Goal: Task Accomplishment & Management: Manage account settings

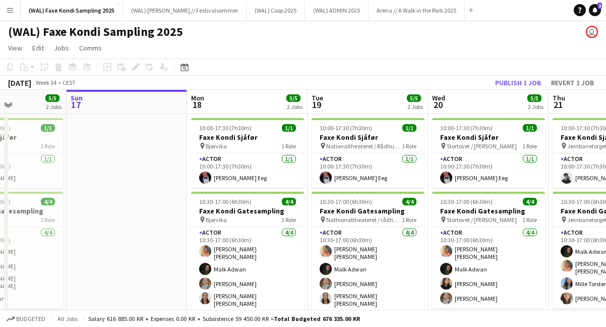
scroll to position [0, 296]
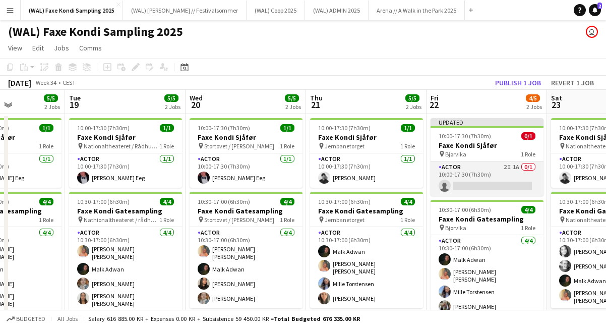
click at [490, 188] on app-card-role "Actor 2I 1A 0/1 10:00-17:30 (7h30m) single-neutral-actions" at bounding box center [486, 178] width 113 height 34
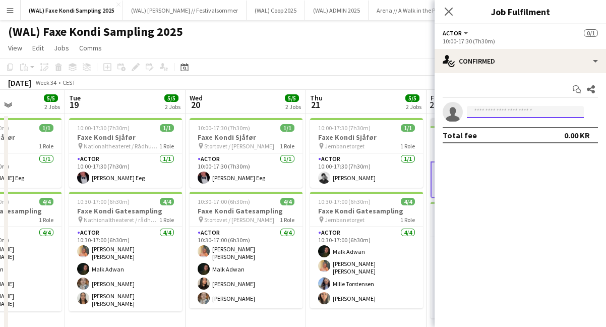
click at [496, 115] on input at bounding box center [525, 112] width 117 height 12
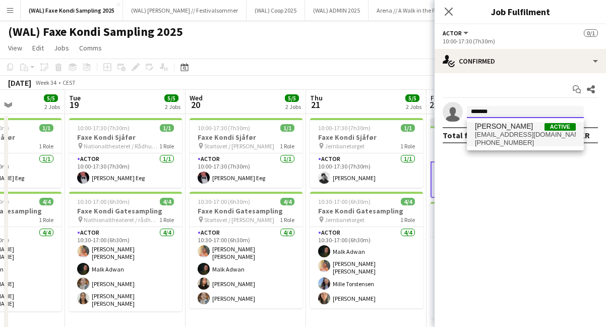
type input "*******"
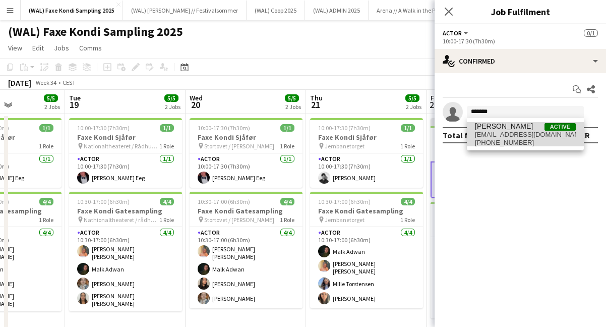
click at [535, 139] on span "[PHONE_NUMBER]" at bounding box center [525, 143] width 101 height 8
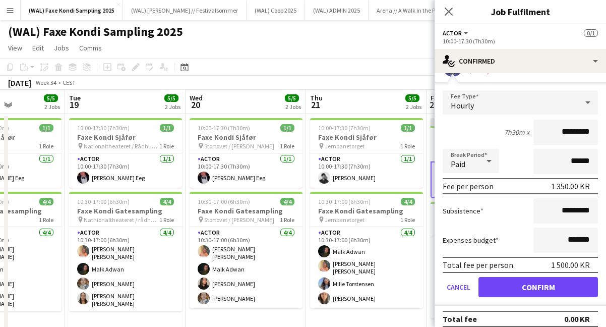
scroll to position [53, 0]
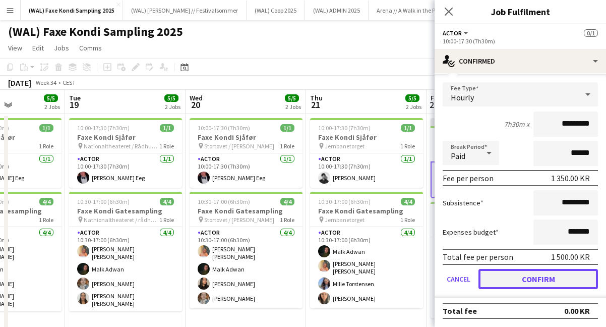
click at [526, 274] on button "Confirm" at bounding box center [537, 279] width 119 height 20
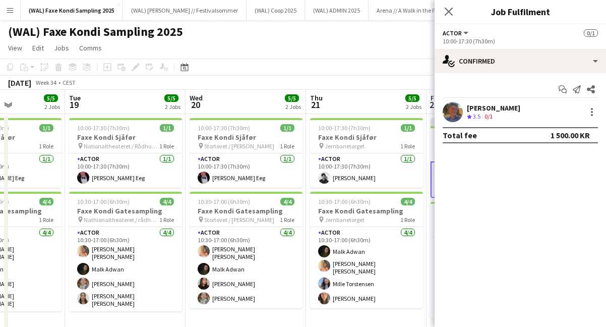
scroll to position [0, 0]
click at [446, 10] on icon "Close pop-in" at bounding box center [449, 12] width 10 height 10
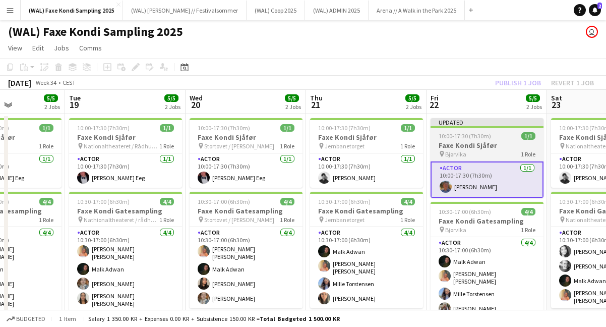
click at [479, 157] on div "pin Bjørvika 1 Role" at bounding box center [486, 154] width 113 height 8
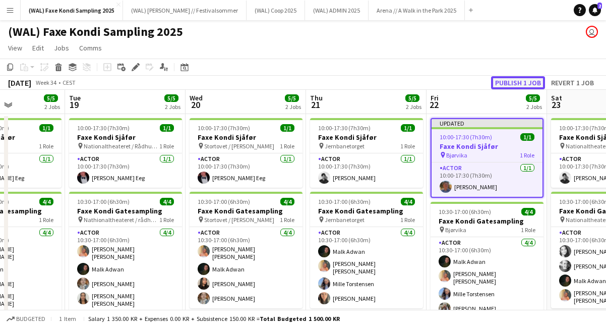
click at [507, 83] on button "Publish 1 job" at bounding box center [518, 82] width 54 height 13
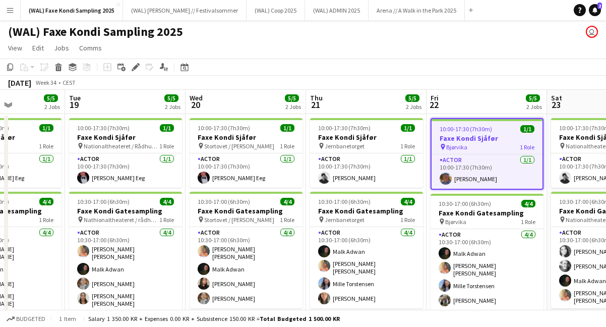
click at [440, 76] on div "[DATE] Week 34 • CEST" at bounding box center [303, 83] width 606 height 14
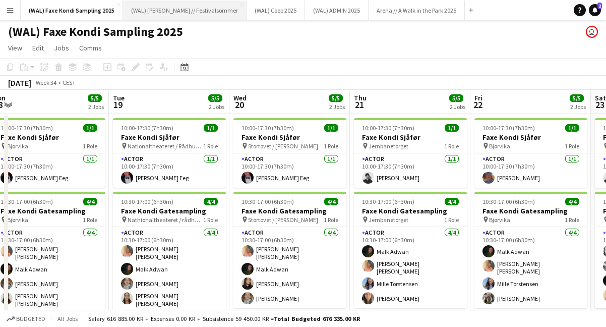
click at [181, 15] on button "(WAL) [PERSON_NAME] // Festivalsommer Close" at bounding box center [184, 11] width 123 height 20
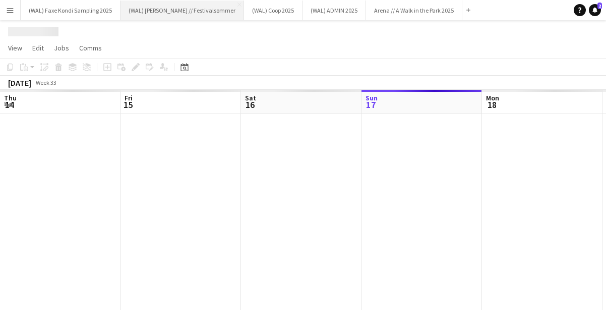
scroll to position [0, 241]
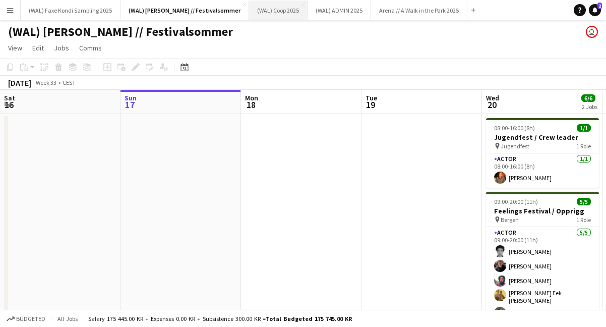
click at [249, 16] on button "(WAL) Coop 2025 Close" at bounding box center [278, 11] width 58 height 20
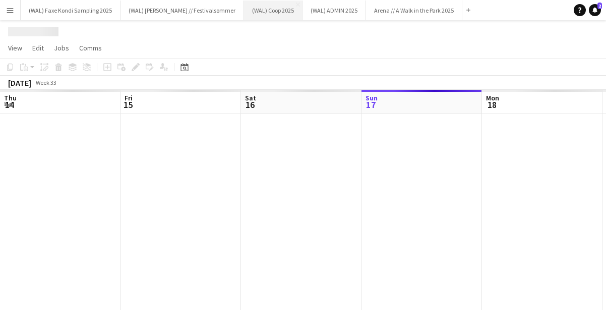
scroll to position [0, 241]
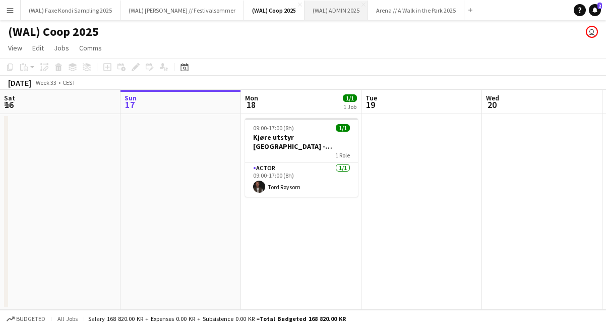
click at [304, 9] on button "(WAL) ADMIN 2025 Close" at bounding box center [336, 11] width 64 height 20
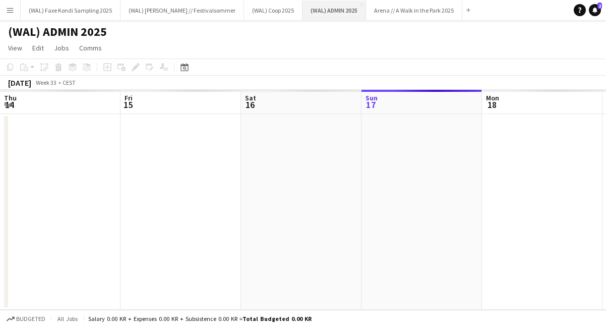
scroll to position [0, 241]
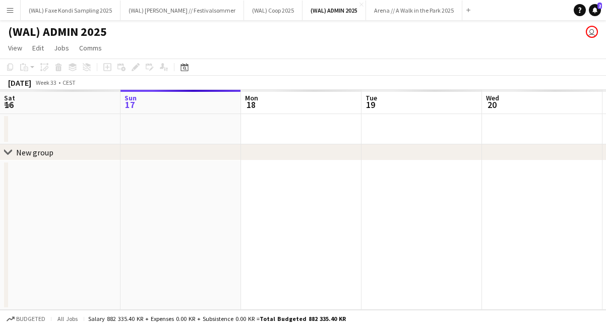
click at [358, 43] on app-page-menu "View Day view expanded Day view collapsed Month view Date picker Jump to [DATE]…" at bounding box center [303, 48] width 606 height 19
click at [378, 10] on button "Arena // A Walk in the Park 2025 Close" at bounding box center [414, 11] width 96 height 20
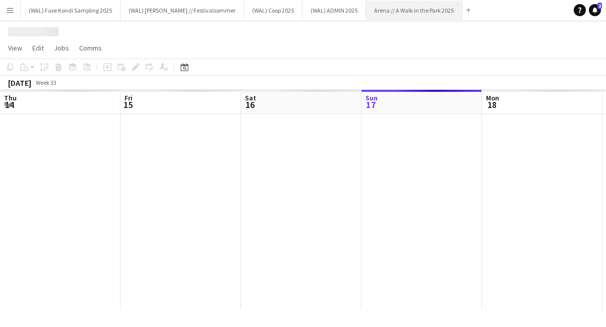
scroll to position [0, 241]
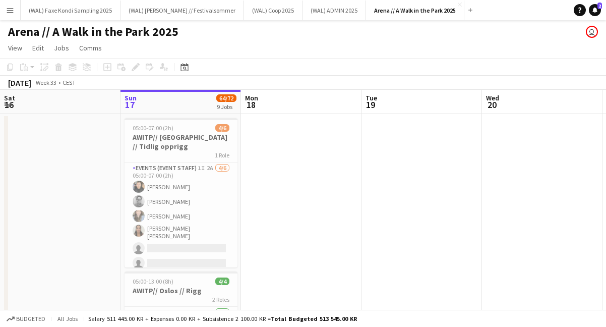
click at [261, 37] on div "Arena // A Walk in the Park 2025 user" at bounding box center [303, 29] width 606 height 19
click at [63, 9] on button "(WAL) [PERSON_NAME] Sampling 2025 Close" at bounding box center [71, 11] width 100 height 20
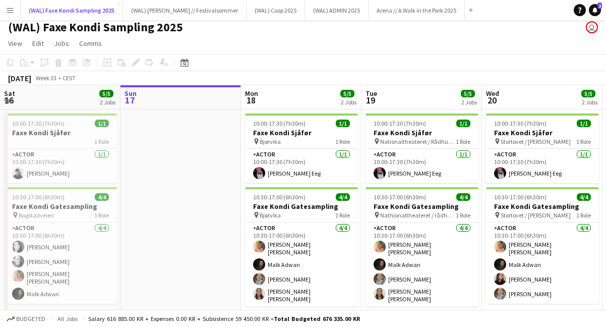
scroll to position [25, 0]
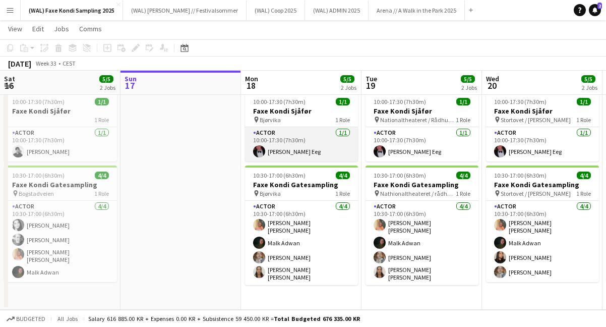
click at [280, 146] on app-card-role "Actor [DATE] 10:00-17:30 (7h30m) [PERSON_NAME] Eeg" at bounding box center [301, 144] width 113 height 34
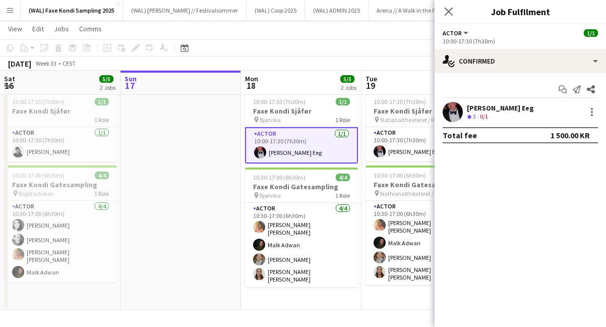
click at [452, 116] on app-user-avatar at bounding box center [453, 112] width 20 height 20
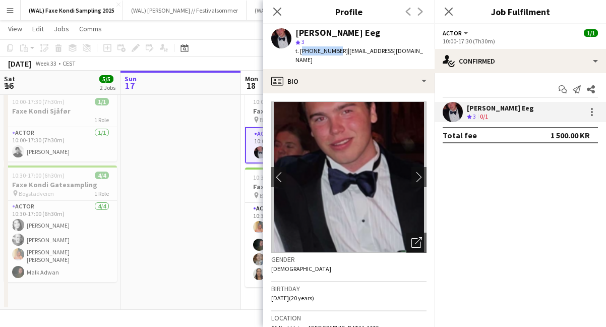
drag, startPoint x: 333, startPoint y: 51, endPoint x: 301, endPoint y: 52, distance: 31.8
click at [301, 52] on span "t. [PHONE_NUMBER]" at bounding box center [321, 51] width 52 height 8
copy span "[PHONE_NUMBER]"
click at [451, 15] on icon at bounding box center [449, 12] width 10 height 10
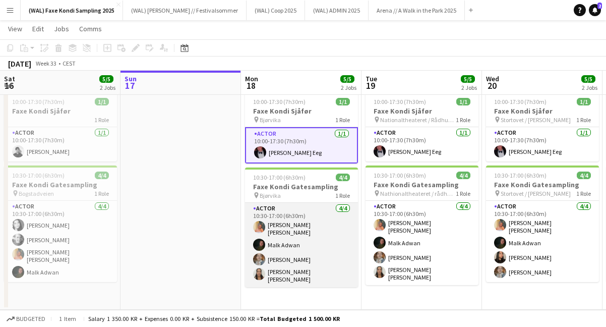
click at [284, 217] on app-card-role "Actor [DATE] 10:30-17:00 (6h30m) [PERSON_NAME] [PERSON_NAME] [PERSON_NAME] [PER…" at bounding box center [301, 245] width 113 height 84
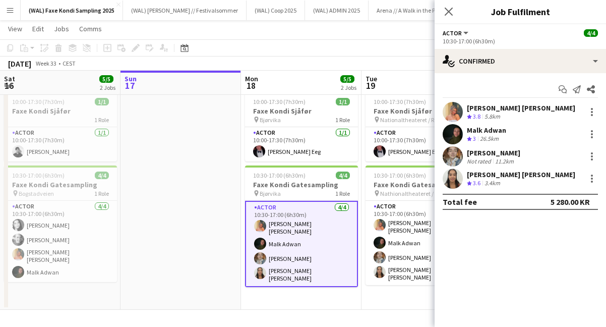
click at [459, 130] on app-user-avatar at bounding box center [453, 134] width 20 height 20
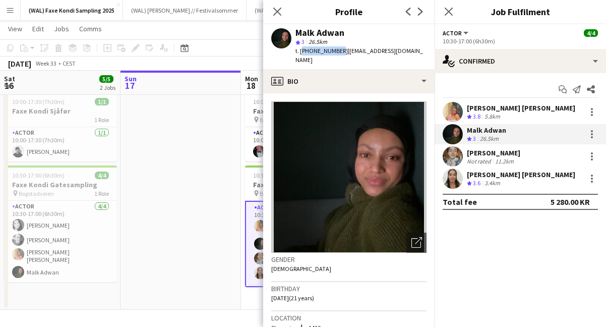
drag, startPoint x: 335, startPoint y: 49, endPoint x: 299, endPoint y: 50, distance: 35.3
click at [299, 50] on div "t. [PHONE_NUMBER] | [EMAIL_ADDRESS][DOMAIN_NAME]" at bounding box center [360, 55] width 131 height 18
copy span "[PHONE_NUMBER]"
click at [350, 122] on img at bounding box center [348, 176] width 155 height 151
click at [452, 158] on app-user-avatar at bounding box center [453, 156] width 20 height 20
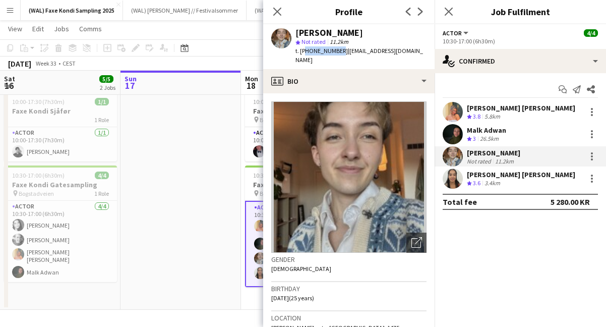
drag, startPoint x: 334, startPoint y: 52, endPoint x: 301, endPoint y: 53, distance: 32.3
click at [301, 53] on span "t. [PHONE_NUMBER]" at bounding box center [321, 51] width 52 height 8
copy span "[PHONE_NUMBER]"
click at [458, 179] on app-user-avatar at bounding box center [453, 178] width 20 height 20
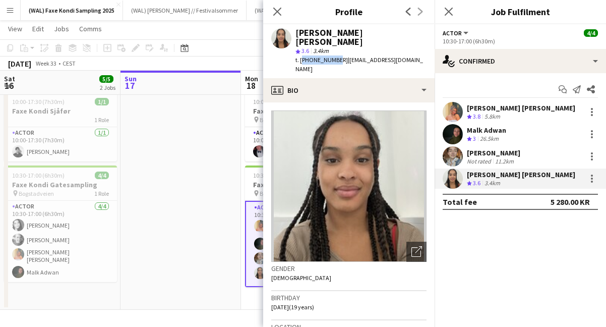
drag, startPoint x: 333, startPoint y: 53, endPoint x: 301, endPoint y: 53, distance: 32.3
click at [301, 56] on span "t. [PHONE_NUMBER]" at bounding box center [321, 60] width 52 height 8
copy span "[PHONE_NUMBER]"
click at [453, 12] on icon "Close pop-in" at bounding box center [449, 12] width 10 height 10
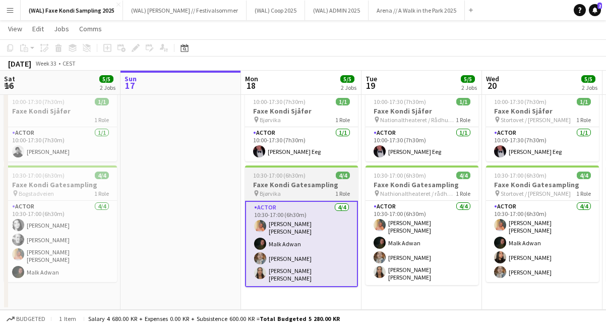
click at [282, 188] on h3 "Faxe Kondi Gatesampling" at bounding box center [301, 184] width 113 height 9
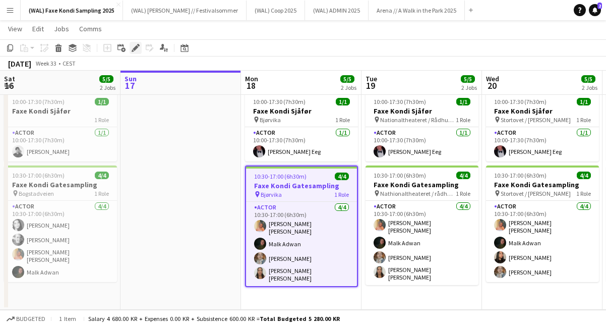
click at [137, 47] on icon "Edit" at bounding box center [136, 48] width 8 height 8
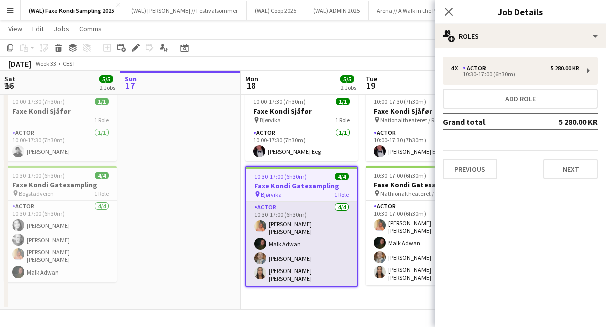
click at [300, 224] on app-card-role "Actor [DATE] 10:30-17:00 (6h30m) [PERSON_NAME] [PERSON_NAME] [PERSON_NAME] [PER…" at bounding box center [301, 244] width 111 height 84
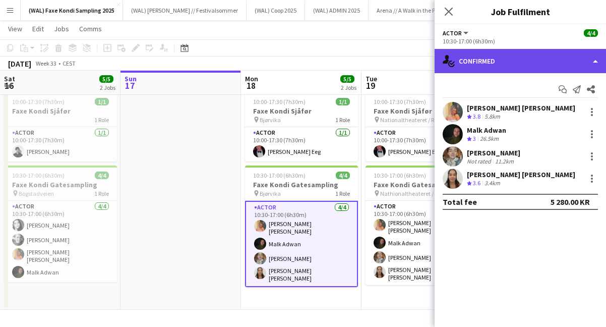
click at [518, 69] on div "single-neutral-actions-check-2 Confirmed" at bounding box center [519, 61] width 171 height 24
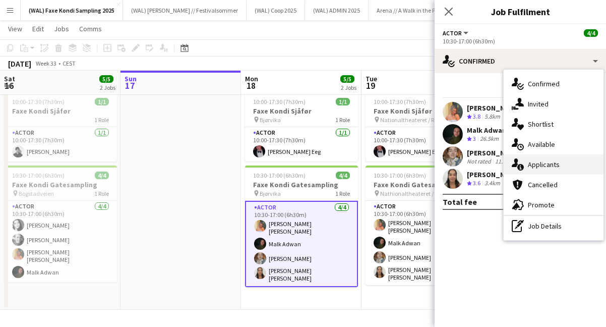
click at [538, 169] on div "single-neutral-actions-information Applicants" at bounding box center [554, 164] width 100 height 20
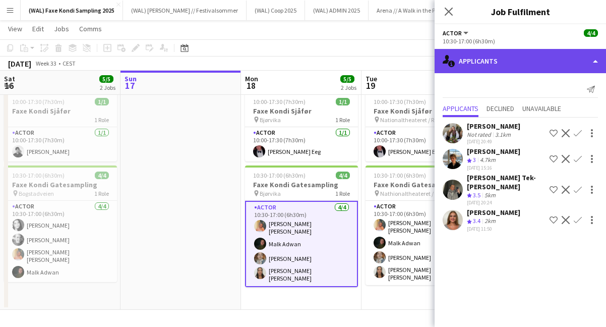
click at [494, 64] on div "single-neutral-actions-information Applicants" at bounding box center [519, 61] width 171 height 24
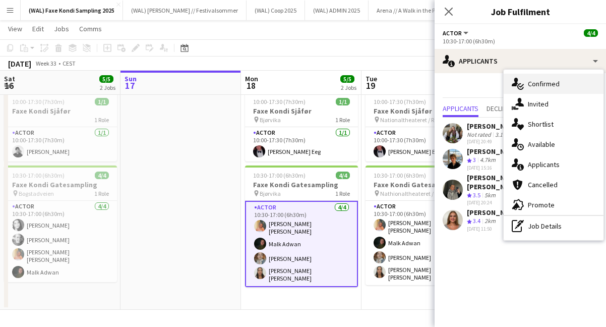
click at [510, 81] on div "single-neutral-actions-check-2 Confirmed" at bounding box center [554, 84] width 100 height 20
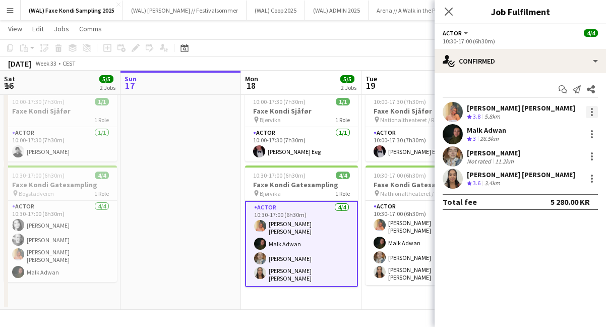
click at [588, 115] on div at bounding box center [592, 112] width 12 height 12
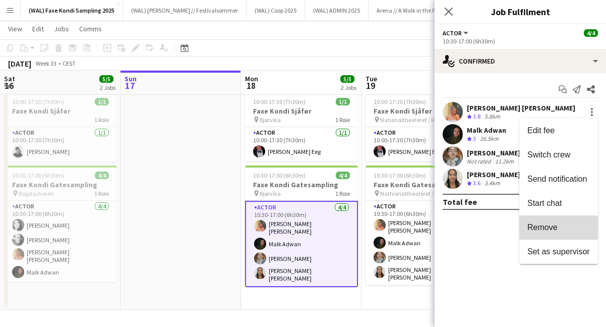
click at [541, 225] on span "Remove" at bounding box center [542, 227] width 30 height 9
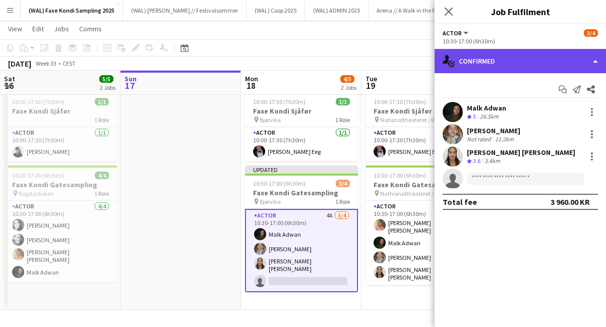
click at [490, 69] on div "single-neutral-actions-check-2 Confirmed" at bounding box center [519, 61] width 171 height 24
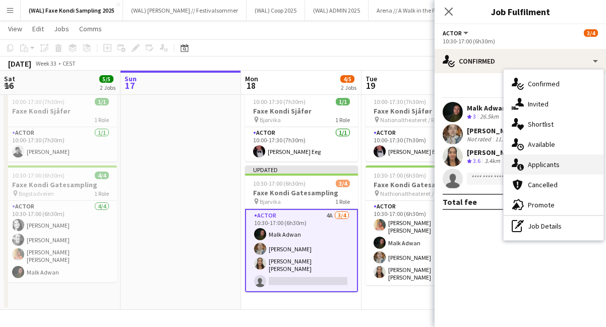
click at [537, 163] on div "single-neutral-actions-information Applicants" at bounding box center [554, 164] width 100 height 20
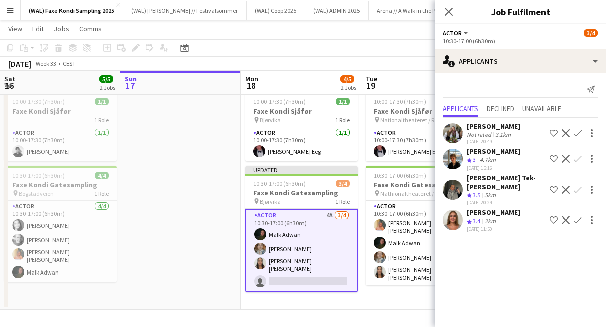
click at [451, 187] on app-user-avatar at bounding box center [453, 189] width 20 height 20
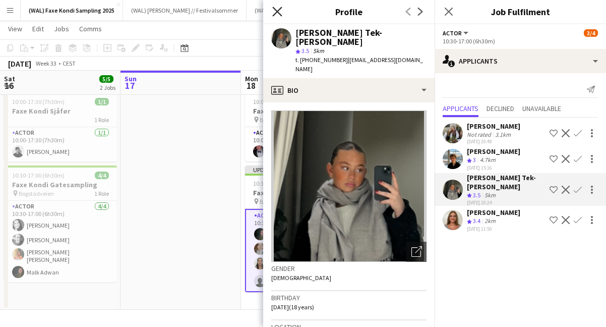
click at [277, 10] on icon "Close pop-in" at bounding box center [277, 12] width 10 height 10
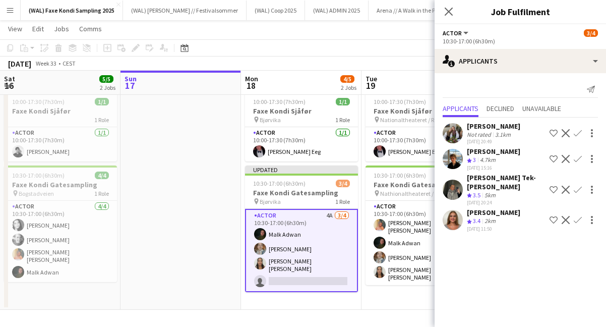
click at [579, 216] on app-icon "Confirm" at bounding box center [578, 220] width 8 height 8
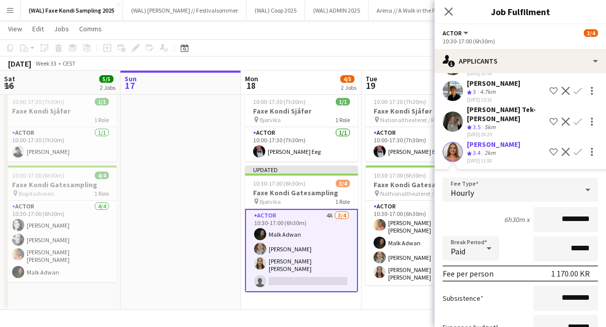
scroll to position [134, 0]
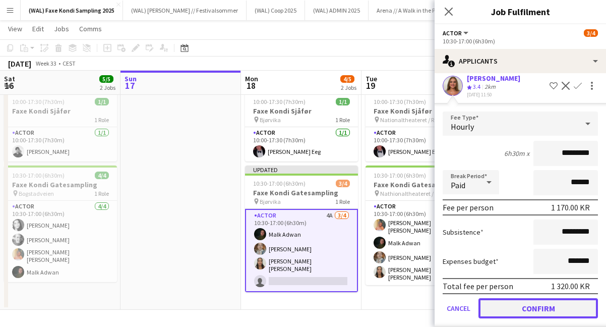
click at [532, 298] on button "Confirm" at bounding box center [537, 308] width 119 height 20
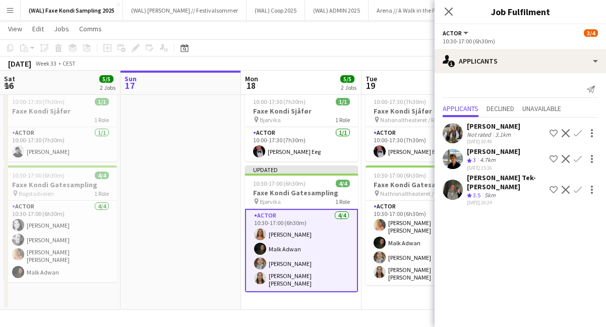
scroll to position [0, 0]
click at [449, 13] on icon at bounding box center [449, 12] width 10 height 10
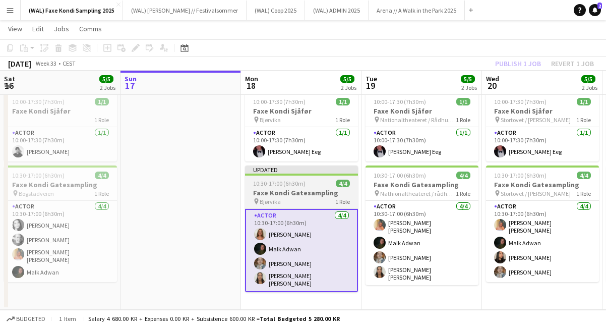
click at [337, 192] on h3 "Faxe Kondi Gatesampling" at bounding box center [301, 192] width 113 height 9
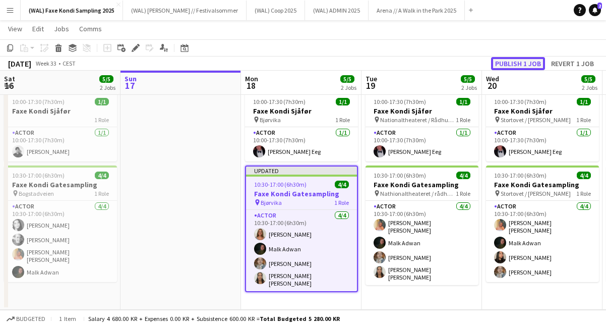
click at [518, 66] on button "Publish 1 job" at bounding box center [518, 63] width 54 height 13
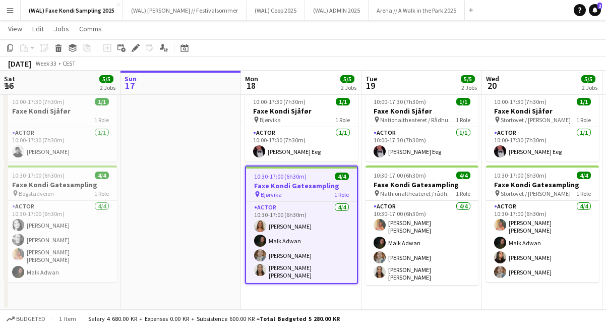
click at [312, 48] on app-toolbar "Copy Paste Paste Command V Paste with crew Command Shift V Paste linked Job [GE…" at bounding box center [303, 47] width 606 height 17
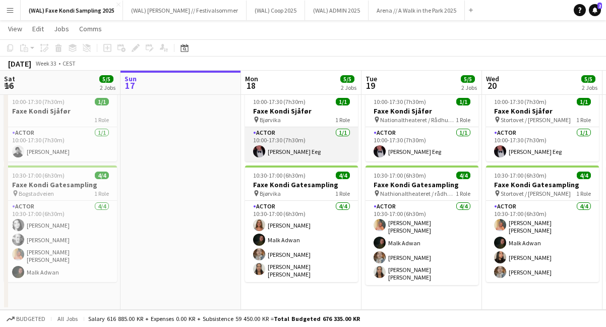
click at [293, 143] on app-card-role "Actor [DATE] 10:00-17:30 (7h30m) [PERSON_NAME] Eeg" at bounding box center [301, 144] width 113 height 34
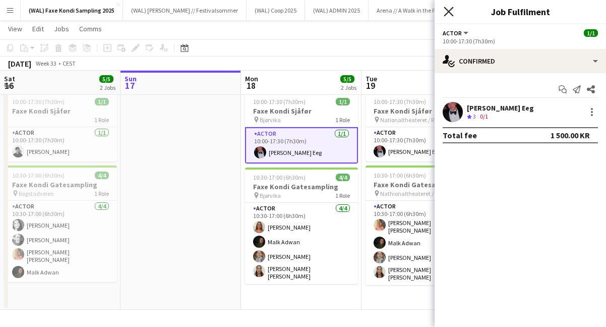
click at [451, 7] on icon "Close pop-in" at bounding box center [449, 12] width 10 height 10
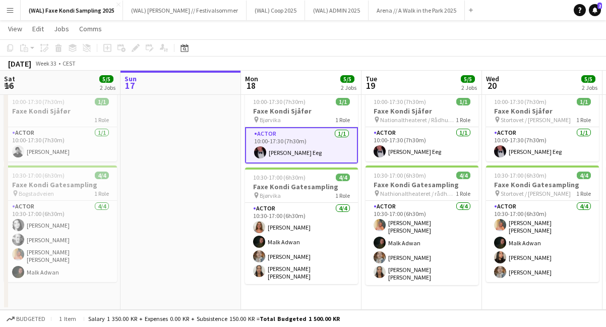
click at [375, 53] on app-toolbar "Copy Paste Paste Command V Paste with crew Command Shift V Paste linked Job [GE…" at bounding box center [303, 47] width 606 height 17
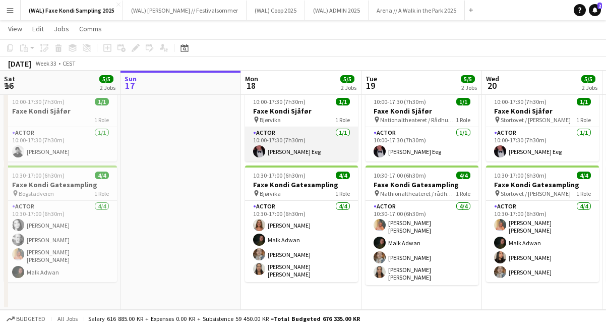
click at [326, 137] on app-card-role "Actor [DATE] 10:00-17:30 (7h30m) [PERSON_NAME] Eeg" at bounding box center [301, 144] width 113 height 34
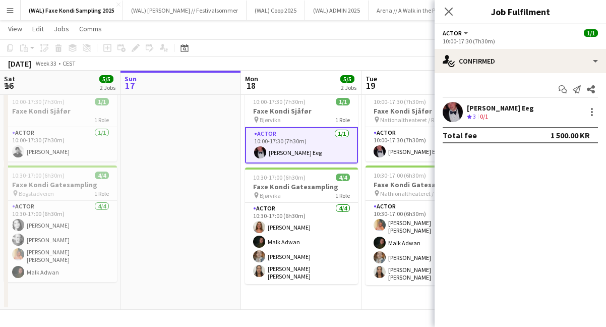
click at [460, 109] on app-user-avatar at bounding box center [453, 112] width 20 height 20
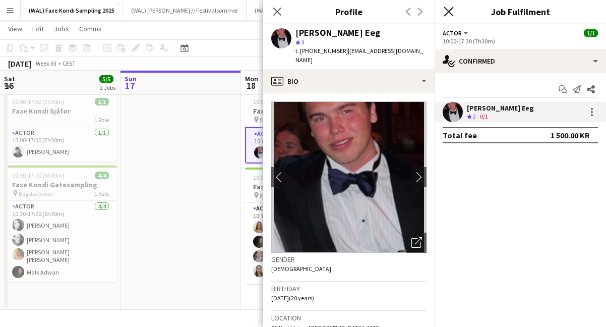
click at [451, 11] on icon "Close pop-in" at bounding box center [449, 12] width 10 height 10
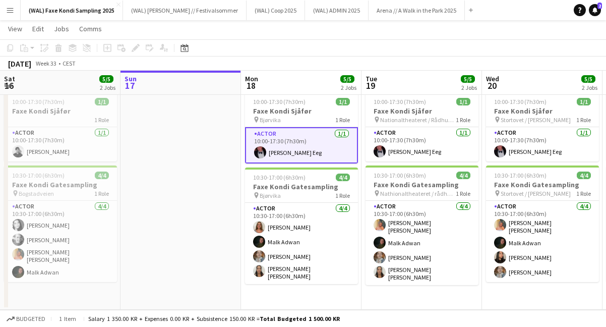
click at [400, 55] on app-toolbar "Copy Paste Paste Command V Paste with crew Command Shift V Paste linked Job [GE…" at bounding box center [303, 47] width 606 height 17
